Goal: Check status: Check status

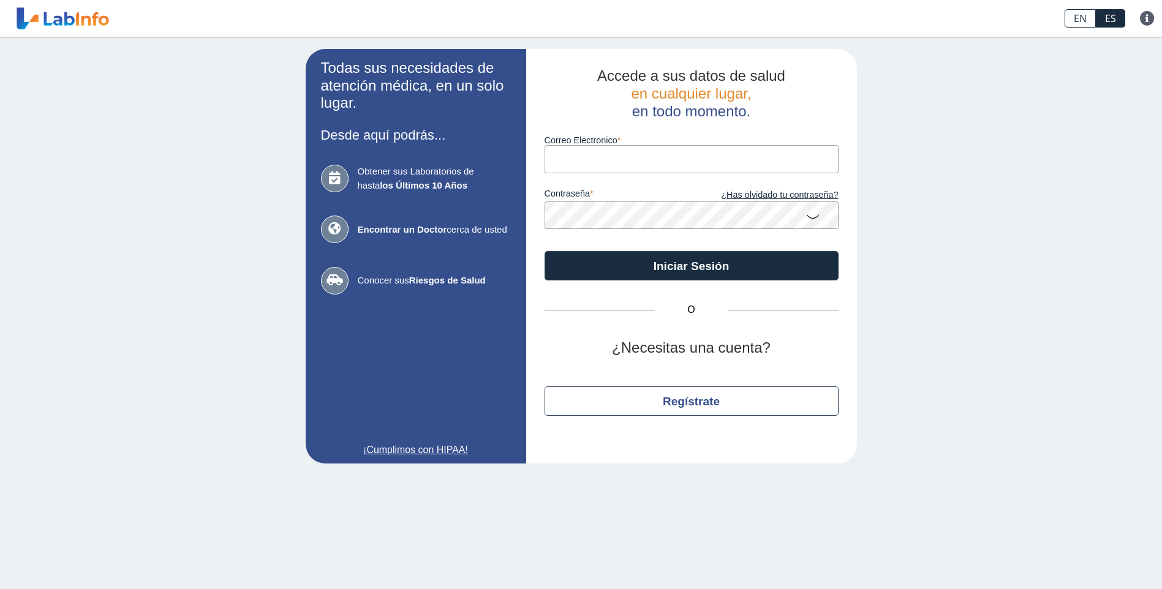
click at [598, 170] on input "Correo Electronico" at bounding box center [691, 159] width 294 height 28
type input "V"
type input "[EMAIL_ADDRESS][DOMAIN_NAME]"
click at [544, 251] on button "Iniciar Sesión" at bounding box center [691, 265] width 294 height 29
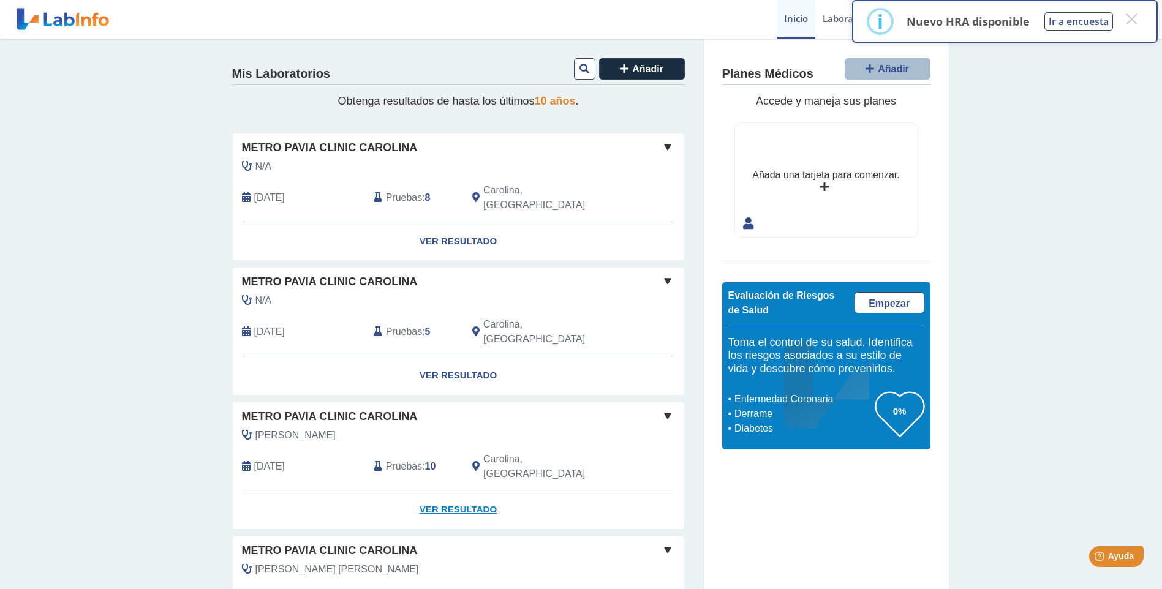
click at [449, 490] on link "Ver Resultado" at bounding box center [458, 509] width 451 height 39
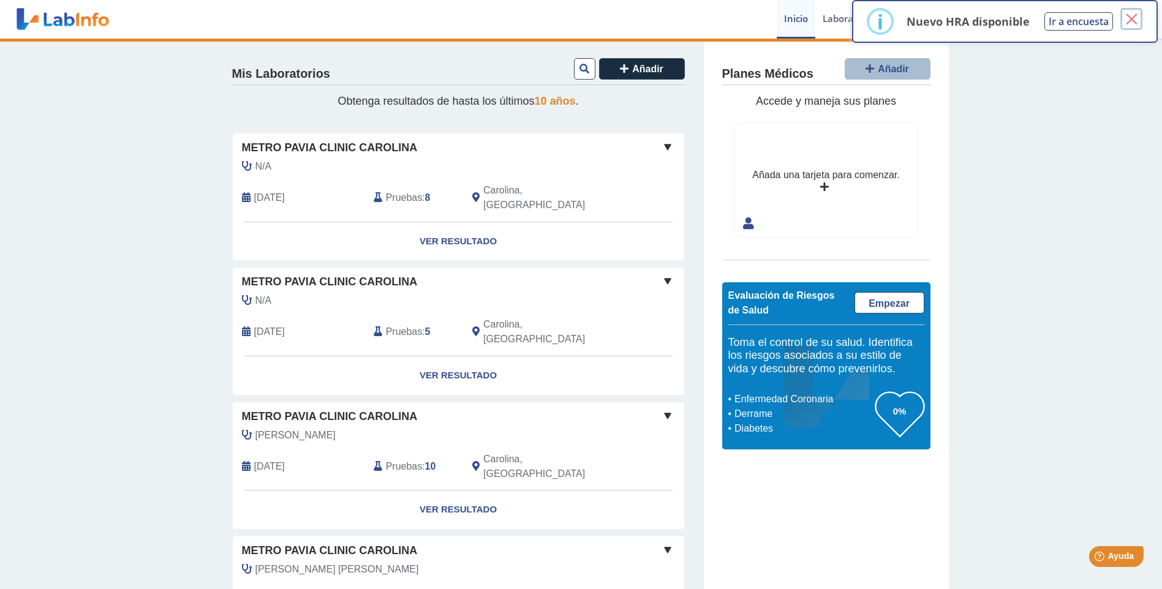
click at [1133, 22] on button "×" at bounding box center [1131, 19] width 22 height 22
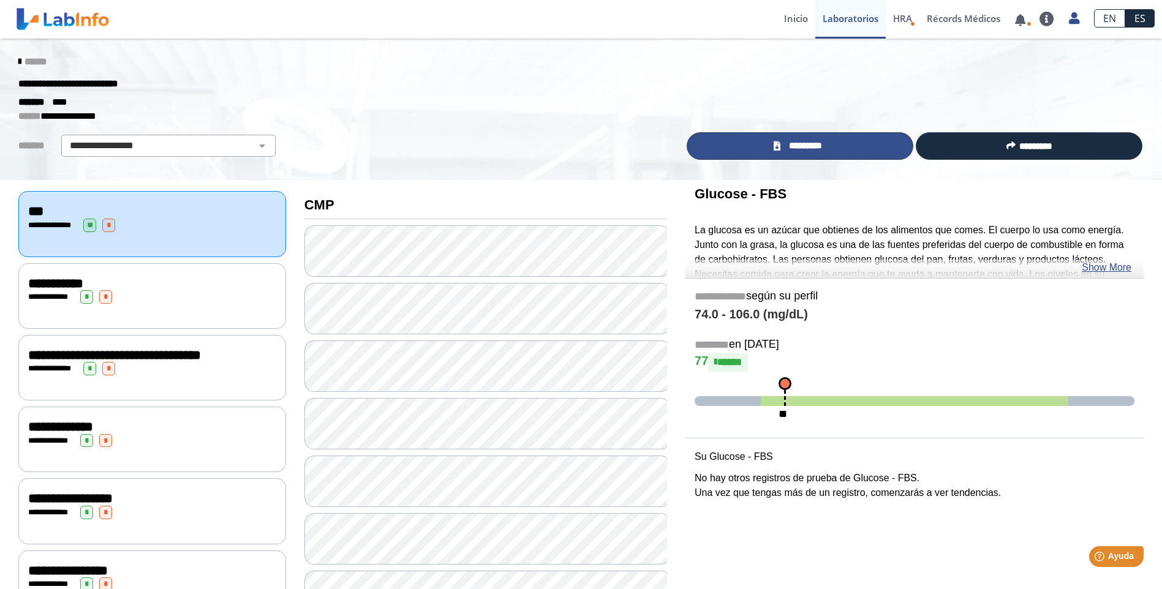
click at [834, 149] on link "*********" at bounding box center [799, 146] width 227 height 28
click at [18, 60] on icon at bounding box center [19, 62] width 2 height 10
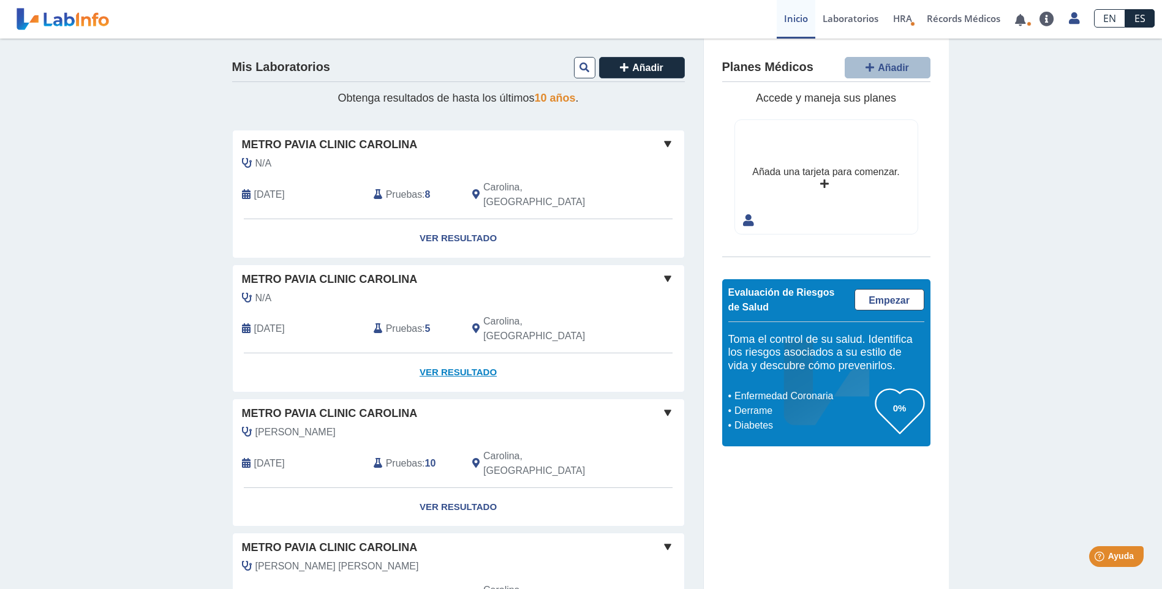
click at [451, 353] on link "Ver Resultado" at bounding box center [458, 372] width 451 height 39
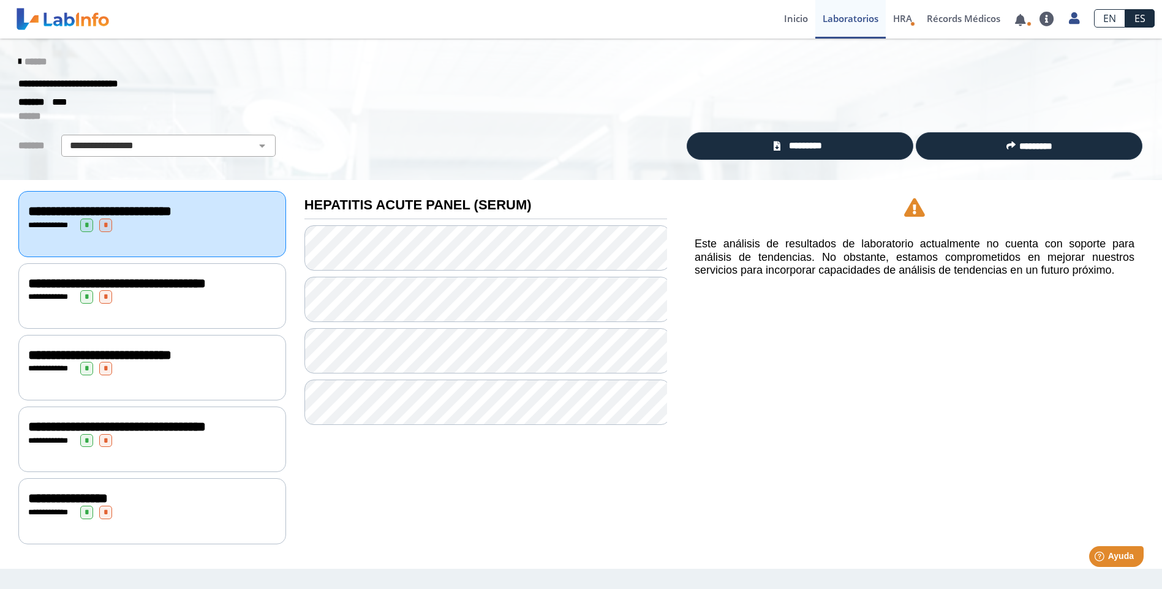
click at [18, 60] on icon at bounding box center [19, 62] width 2 height 10
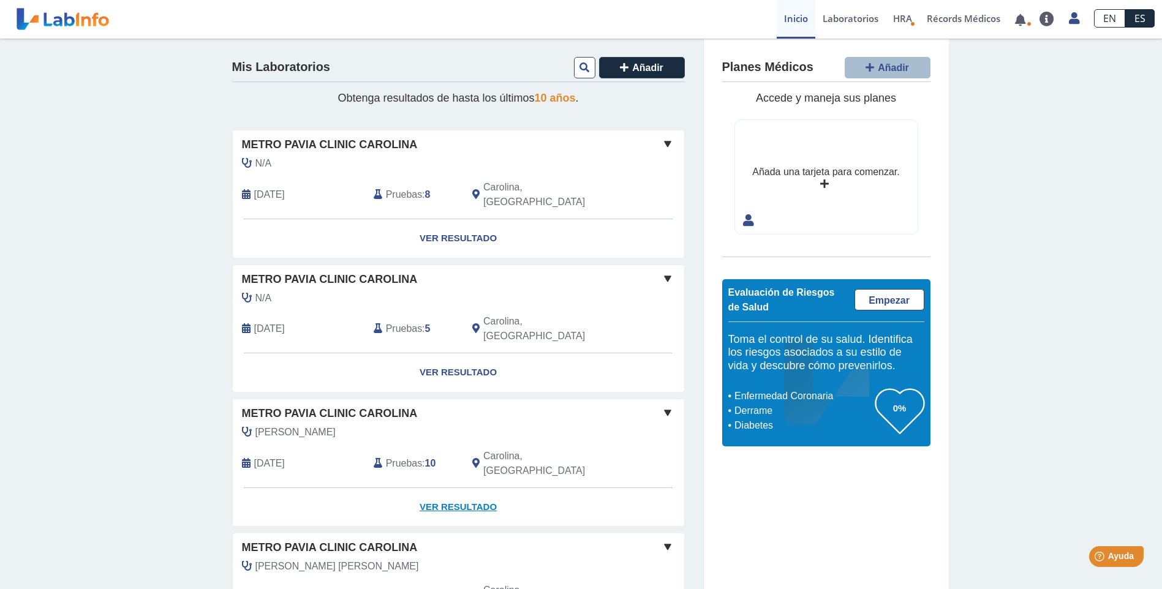
click at [474, 488] on link "Ver Resultado" at bounding box center [458, 507] width 451 height 39
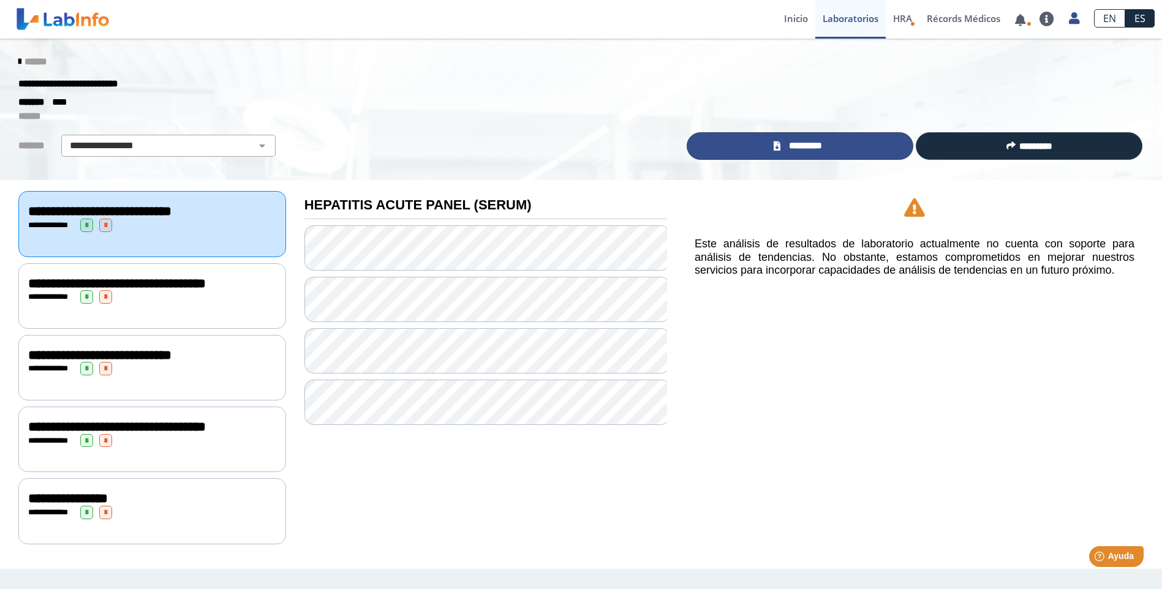
click at [752, 145] on link "*********" at bounding box center [799, 146] width 227 height 28
click at [18, 66] on icon at bounding box center [19, 62] width 2 height 10
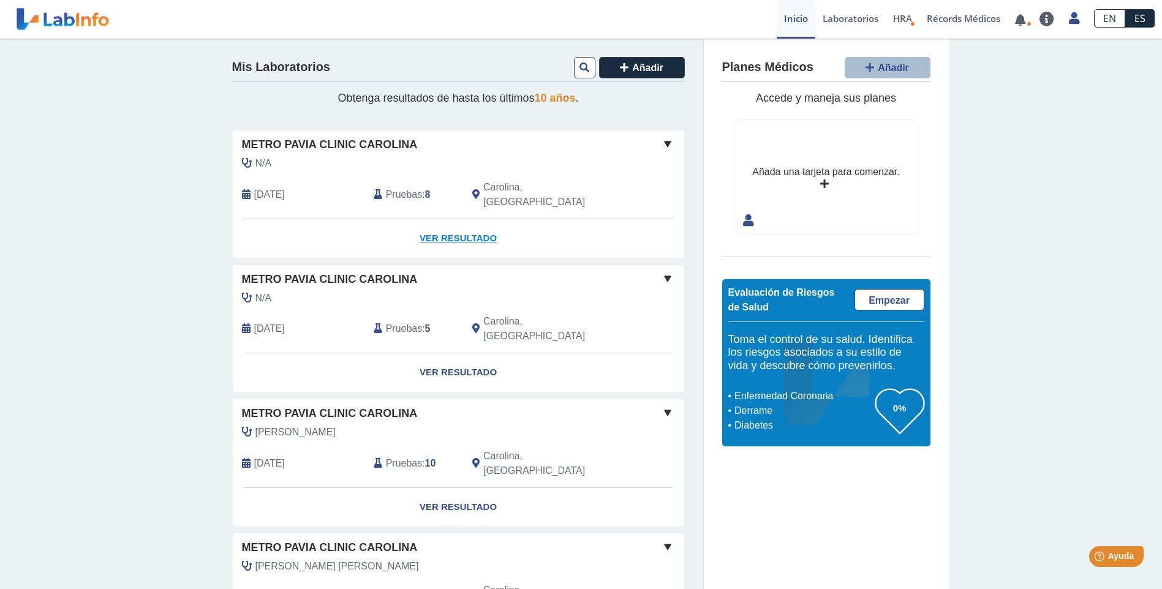
click at [448, 219] on link "Ver Resultado" at bounding box center [458, 238] width 451 height 39
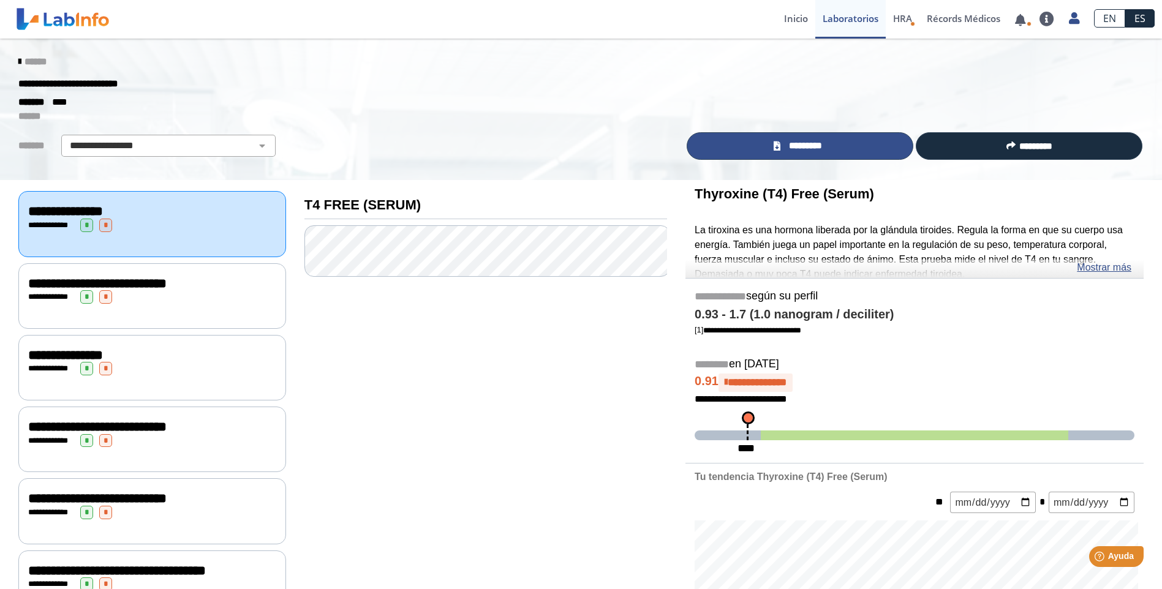
click at [762, 155] on link "*********" at bounding box center [799, 146] width 227 height 28
click at [18, 59] on icon at bounding box center [19, 62] width 2 height 10
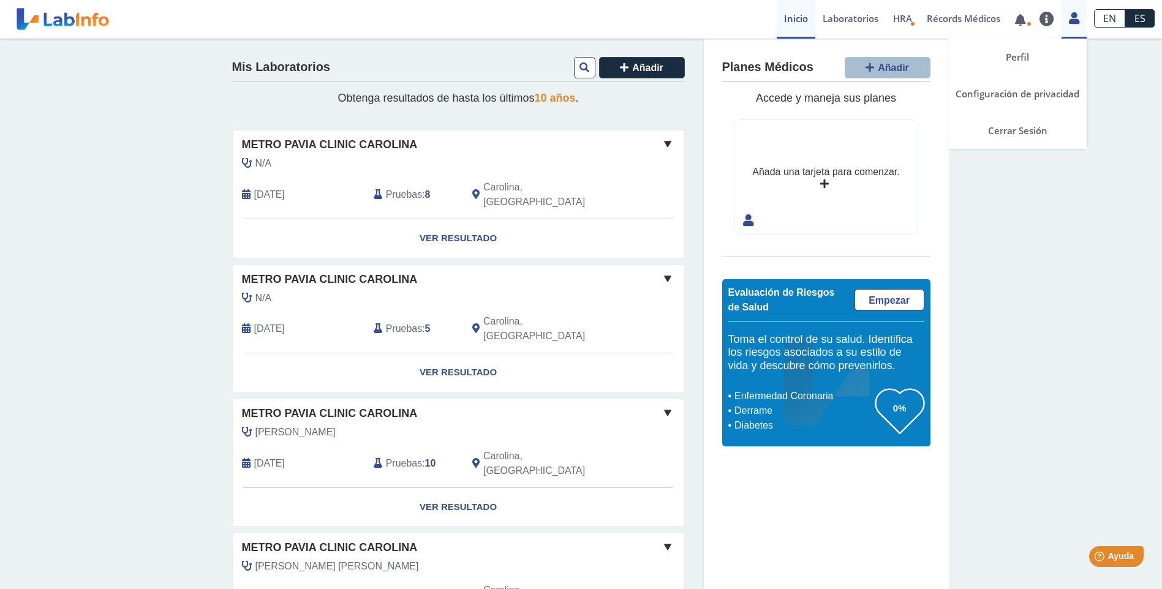
click at [1071, 24] on link at bounding box center [1073, 17] width 25 height 16
click at [1017, 132] on link "Cerrar Sesión" at bounding box center [1017, 130] width 138 height 37
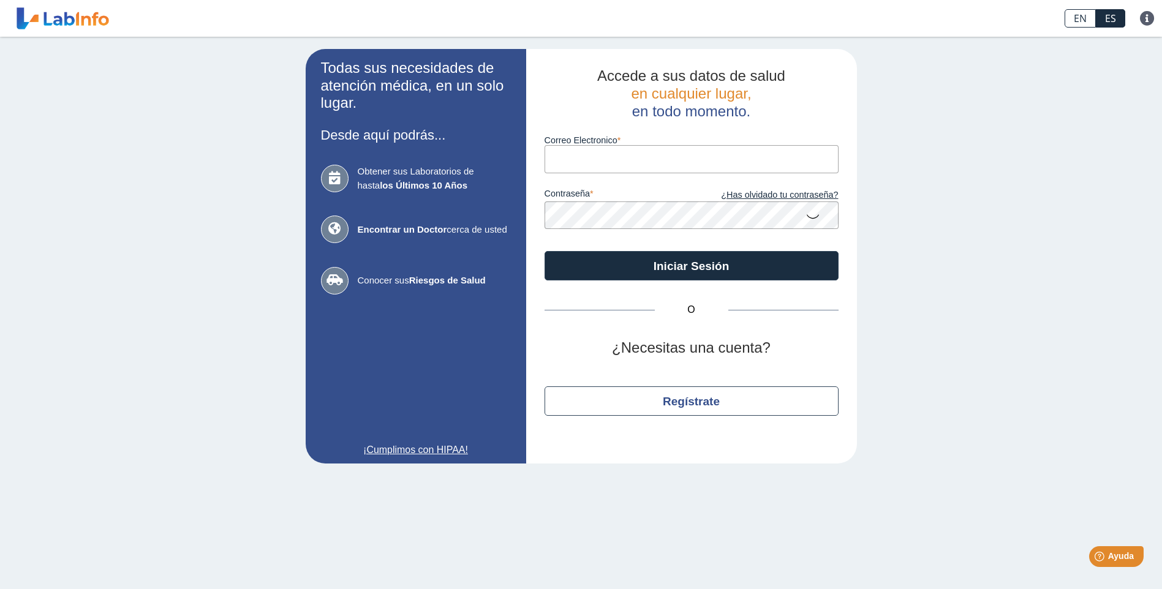
click at [1056, 184] on div "Todas sus necesidades de atención médica, en un solo lugar. Desde aquí podrás..…" at bounding box center [581, 256] width 1162 height 439
click at [1024, 185] on div "Todas sus necesidades de atención médica, en un solo lugar. Desde aquí podrás..…" at bounding box center [581, 256] width 1162 height 439
